Goal: Communication & Community: Ask a question

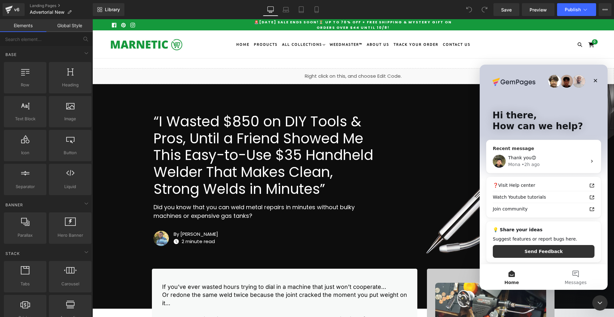
click at [547, 171] on div "Thank you😊 [PERSON_NAME] • 2h ago" at bounding box center [544, 161] width 115 height 24
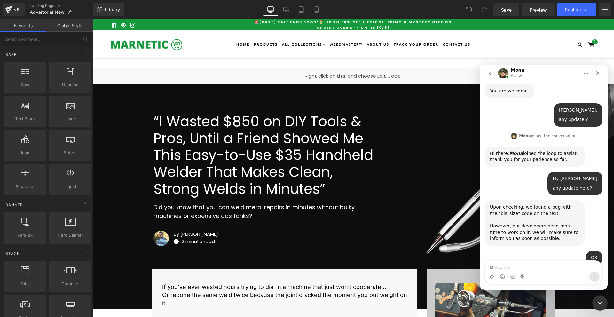
scroll to position [1035, 0]
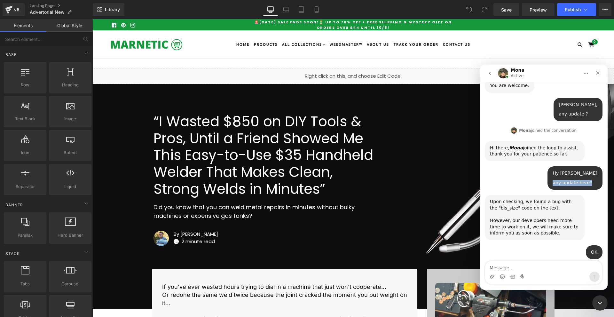
drag, startPoint x: 594, startPoint y: 152, endPoint x: 552, endPoint y: 156, distance: 42.1
click at [560, 180] on div "any update here?" at bounding box center [575, 183] width 45 height 6
copy div "any update here?"
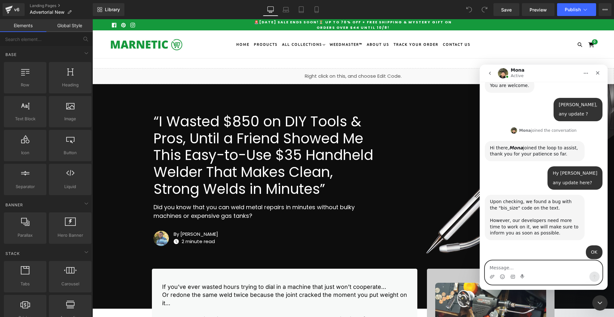
click at [508, 270] on textarea "Message…" at bounding box center [543, 266] width 117 height 11
paste textarea "any update here?"
type textarea "any update here?"
click at [594, 278] on icon "Send a message…" at bounding box center [594, 276] width 5 height 5
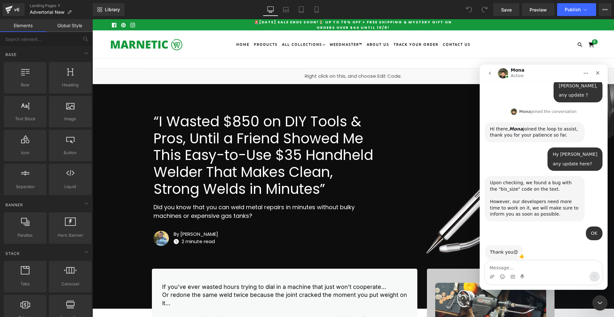
click at [497, 75] on div "Intercom messenger" at bounding box center [490, 73] width 13 height 12
click at [489, 74] on icon "go back" at bounding box center [490, 73] width 5 height 5
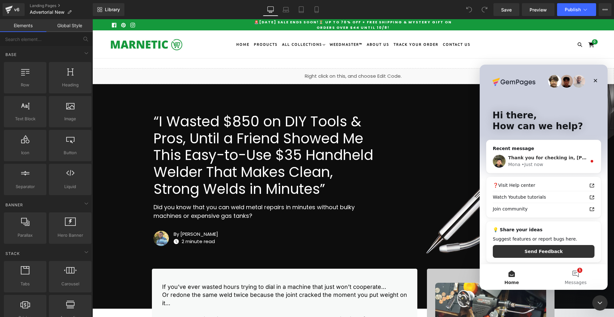
click at [551, 163] on div "[PERSON_NAME] • Just now" at bounding box center [548, 164] width 79 height 7
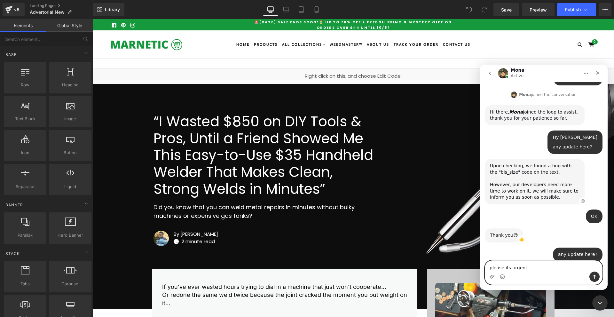
scroll to position [1044, 0]
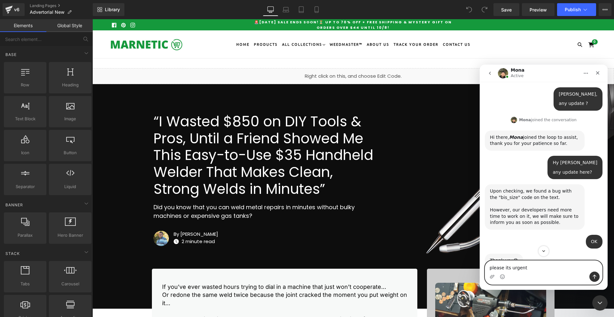
type textarea "please its urgent"
click at [569, 169] on div "any update here?" at bounding box center [575, 172] width 45 height 6
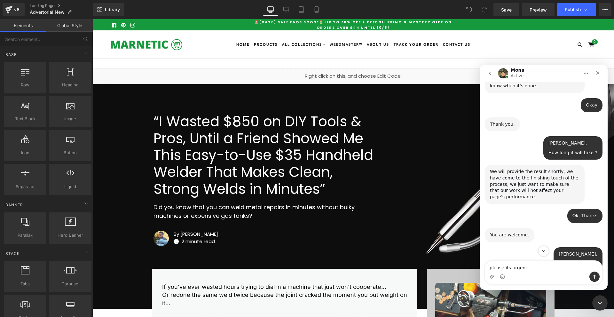
scroll to position [820, 0]
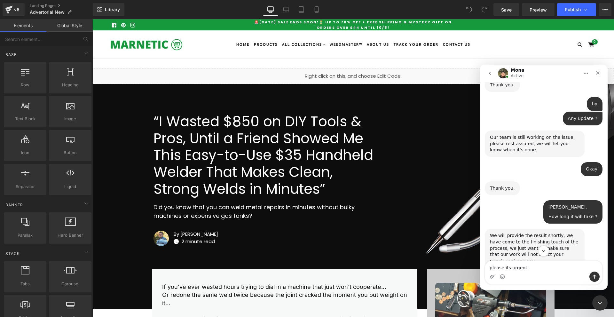
click at [570, 214] on div "How long it will take ?" at bounding box center [573, 217] width 49 height 6
copy div "How long it will take ?"
click at [530, 271] on textarea "please its urgent" at bounding box center [543, 266] width 117 height 11
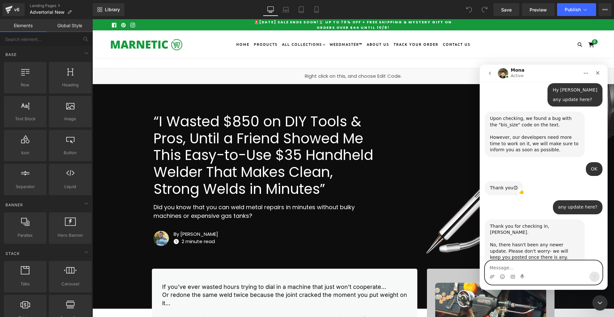
paste textarea "How long it will take ?"
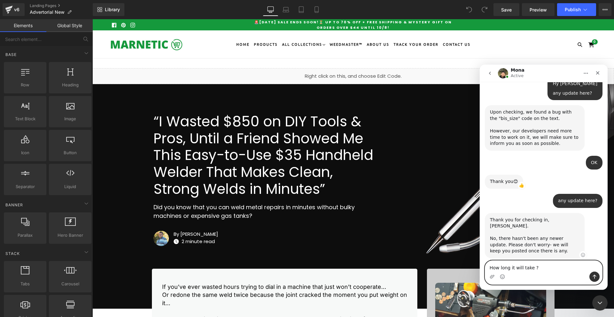
scroll to position [1117, 0]
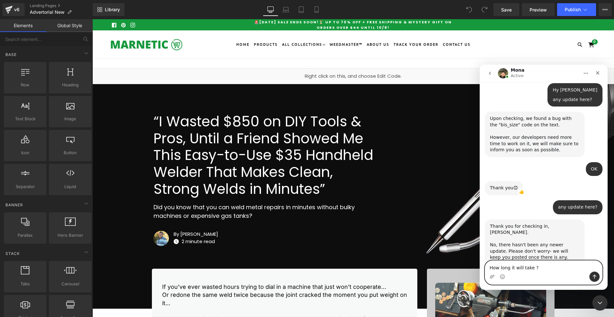
type textarea "How long it will take ?"
click at [595, 276] on icon "Send a message…" at bounding box center [595, 277] width 4 height 4
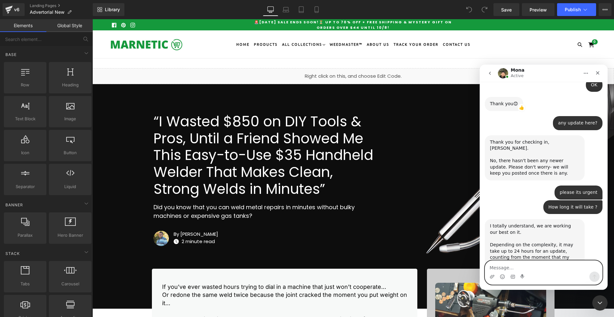
scroll to position [1207, 0]
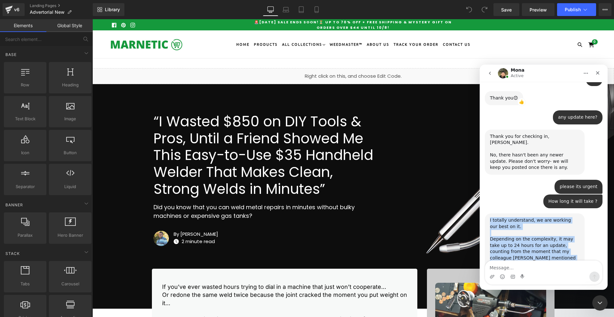
drag, startPoint x: 513, startPoint y: 240, endPoint x: 490, endPoint y: 185, distance: 59.3
click at [490, 213] on div "I totally understand, we are working our best on it. Depending on the complexit…" at bounding box center [535, 251] width 100 height 77
copy div "I totally understand, we are working our best on it. Depending on the complexit…"
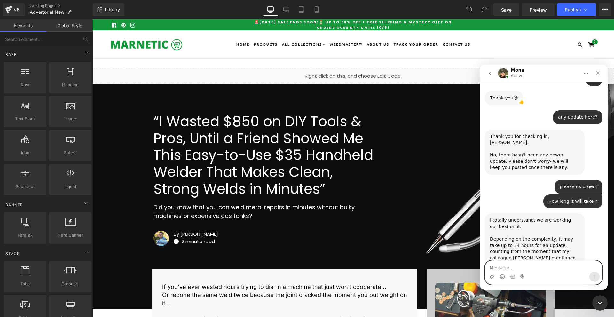
click at [491, 271] on textarea "Message…" at bounding box center [543, 266] width 117 height 11
type textarea "Okay"
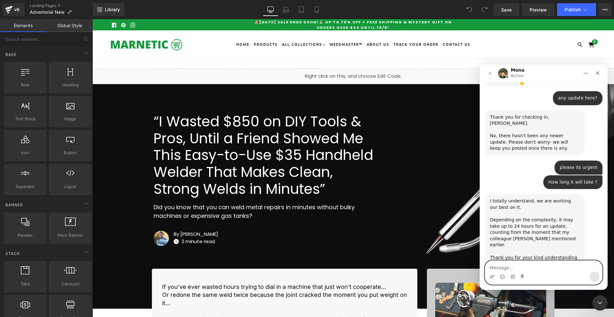
scroll to position [1251, 0]
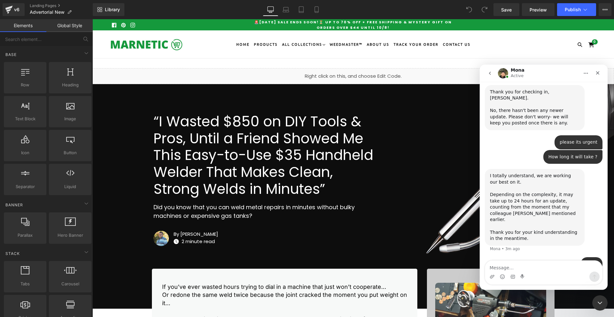
click at [522, 285] on icon "Add reaction" at bounding box center [522, 287] width 4 height 4
click at [498, 268] on span "👍" at bounding box center [495, 272] width 9 height 9
